Goal: Find specific page/section: Find specific page/section

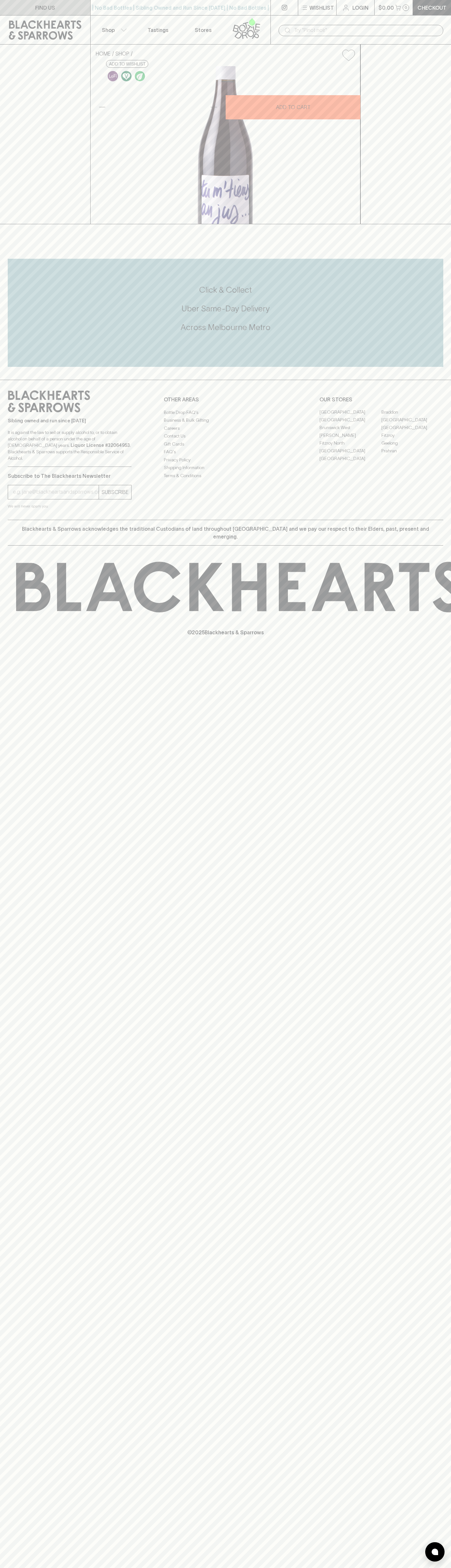
click at [41, 6] on p "FIND US" at bounding box center [46, 7] width 20 height 8
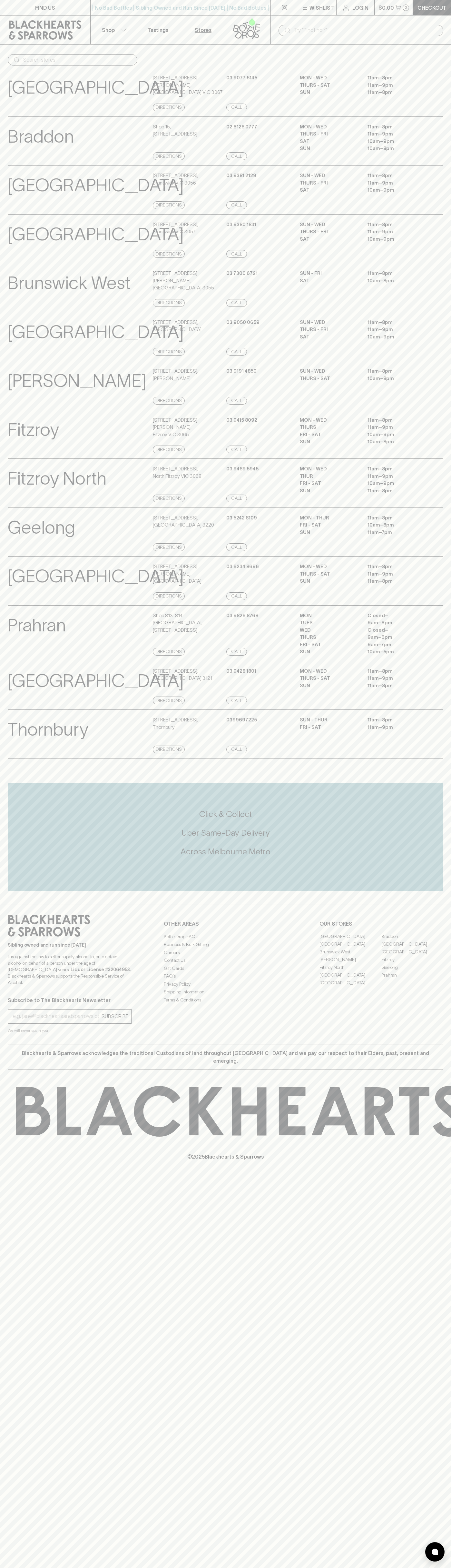
click at [131, 1567] on html "FIND US | No Bad Bottles | Sibling Owned and Run Since 2006 | No Bad Bottles | …" at bounding box center [225, 784] width 451 height 1568
click at [4, 818] on div "FIND US | No Bad Bottles | Sibling Owned and Run Since 2006 | No Bad Bottles | …" at bounding box center [225, 784] width 451 height 1568
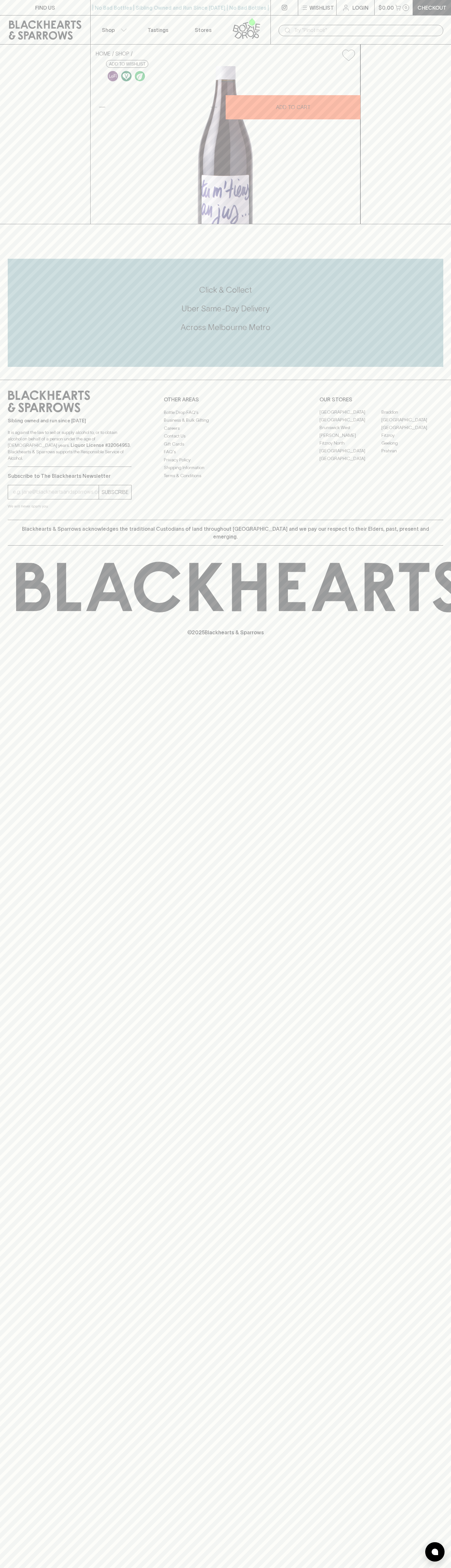
click at [413, 424] on link "[GEOGRAPHIC_DATA]" at bounding box center [413, 420] width 62 height 8
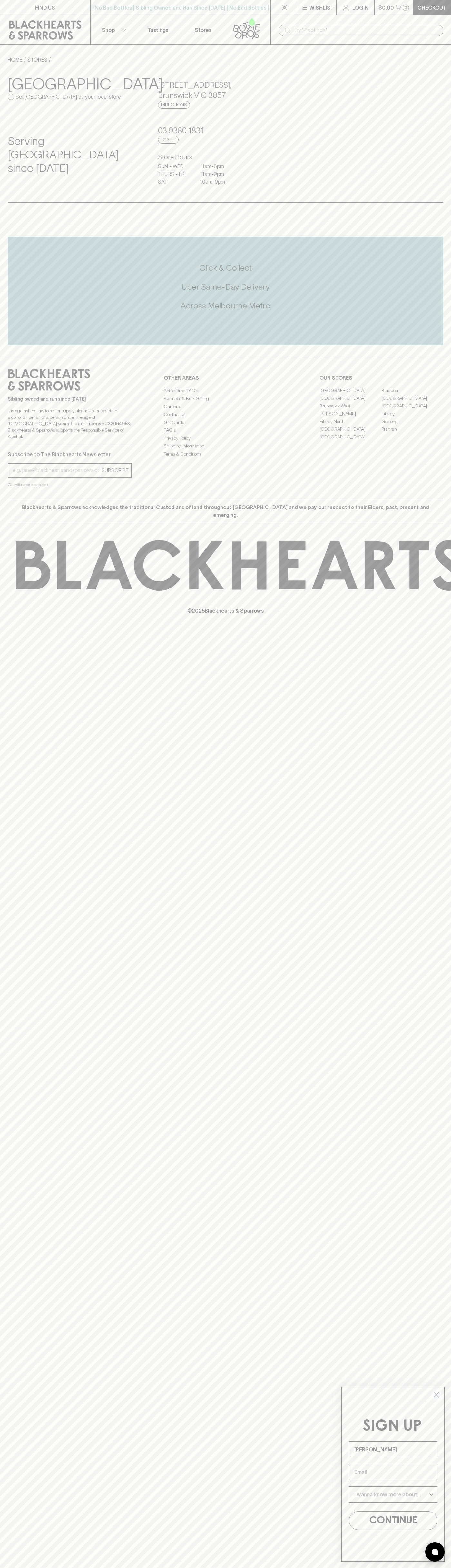
type input "[PERSON_NAME]"
